Goal: Information Seeking & Learning: Compare options

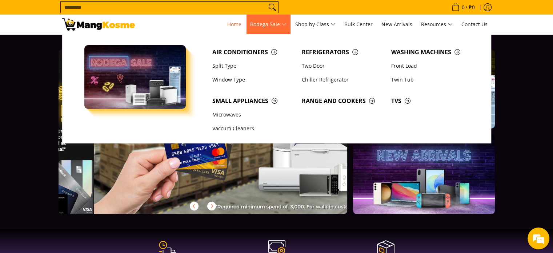
scroll to position [0, 867]
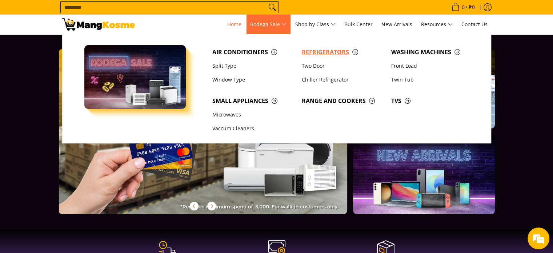
click at [318, 54] on span "Refrigerators" at bounding box center [343, 52] width 82 height 9
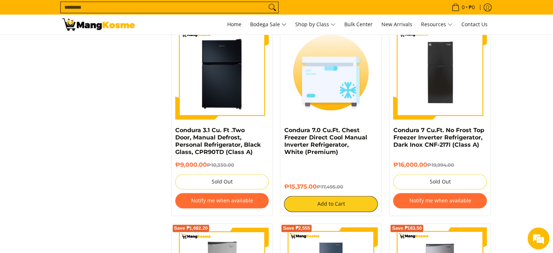
scroll to position [1128, 0]
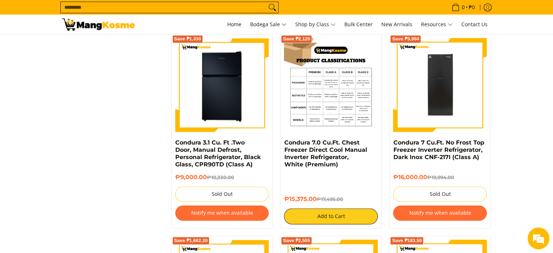
click at [315, 101] on img at bounding box center [331, 85] width 94 height 94
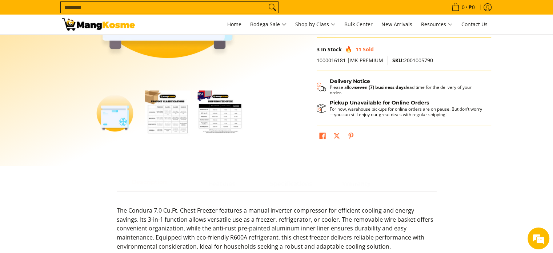
scroll to position [182, 0]
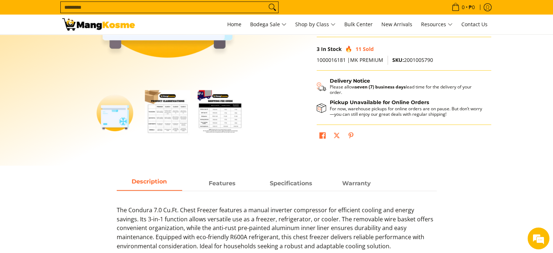
click at [183, 126] on img "Condura 7.0 Cu.Ft. Chest Freezer Direct Cool Manual Inverter Refrigerator, Whit…" at bounding box center [167, 112] width 45 height 45
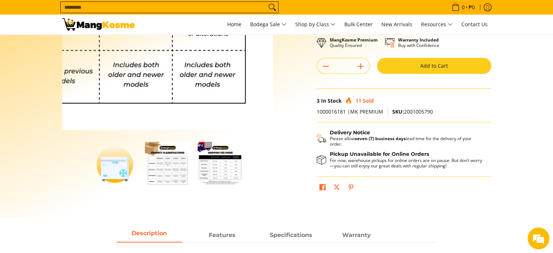
scroll to position [36, 0]
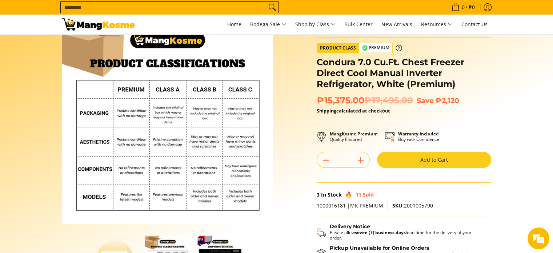
click at [338, 100] on span "₱15,375.00 ₱17,495.00" at bounding box center [365, 100] width 96 height 11
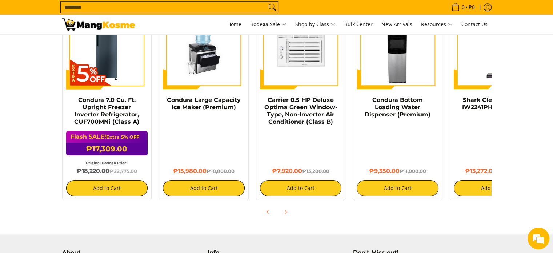
scroll to position [546, 0]
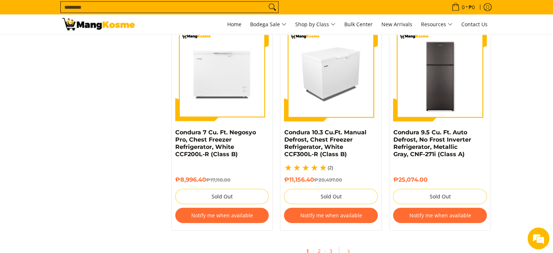
scroll to position [1595, 0]
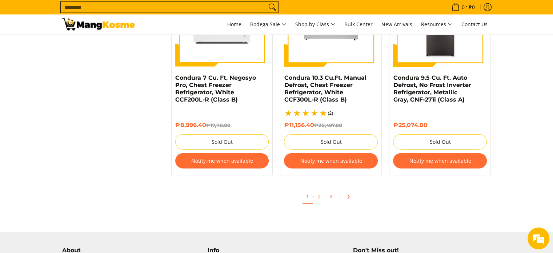
click at [350, 197] on icon "Pagination" at bounding box center [348, 196] width 5 height 5
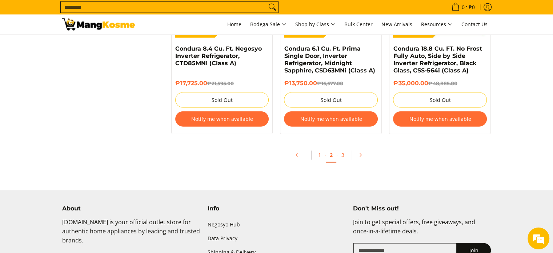
scroll to position [1673, 0]
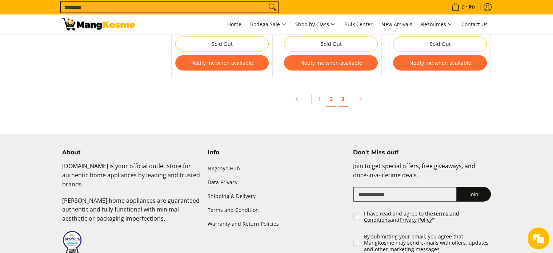
click at [342, 100] on link "3" at bounding box center [343, 99] width 10 height 15
